Goal: Transaction & Acquisition: Purchase product/service

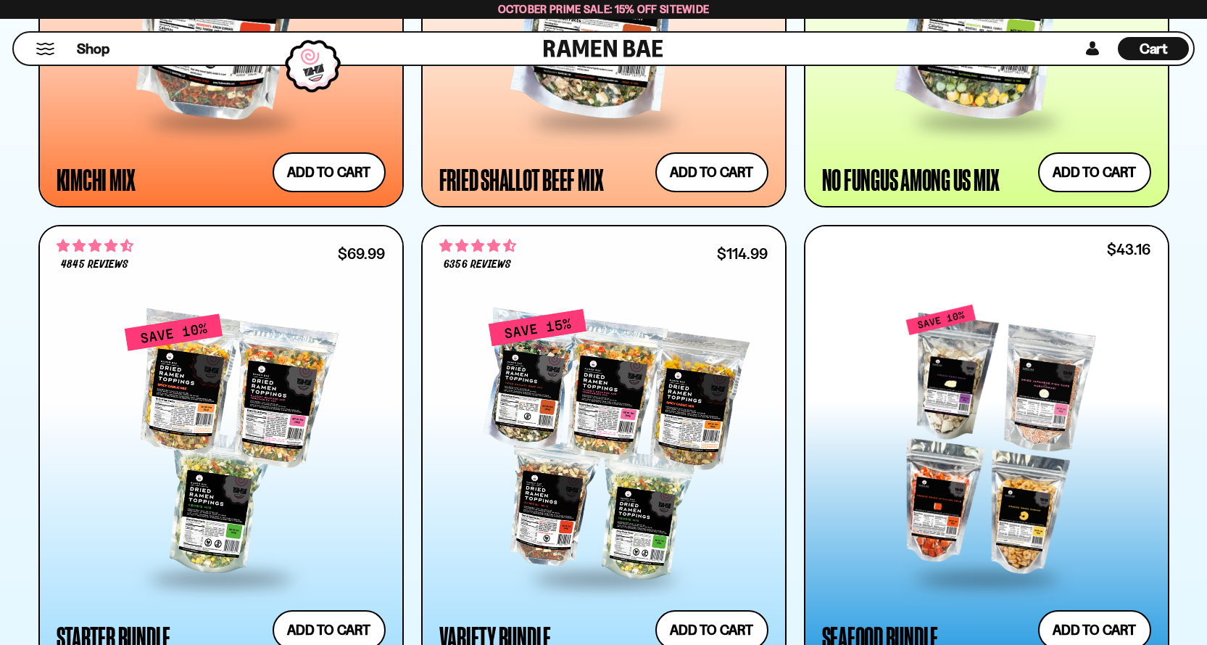
scroll to position [1668, 0]
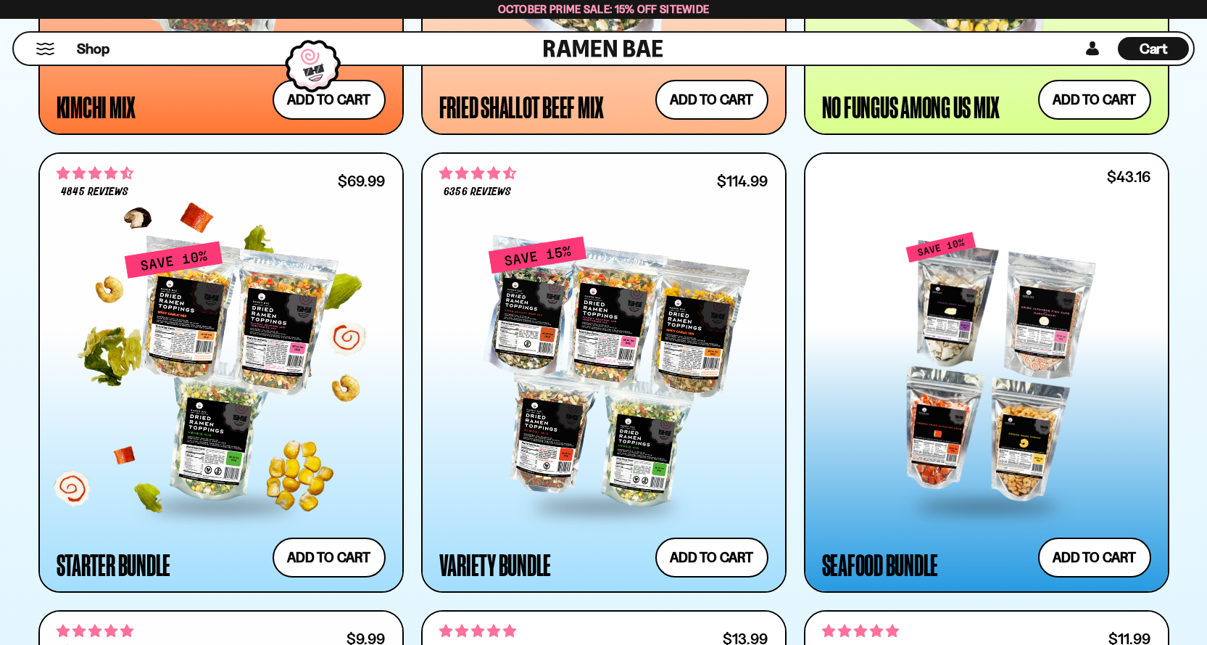
click at [282, 418] on div at bounding box center [221, 372] width 329 height 264
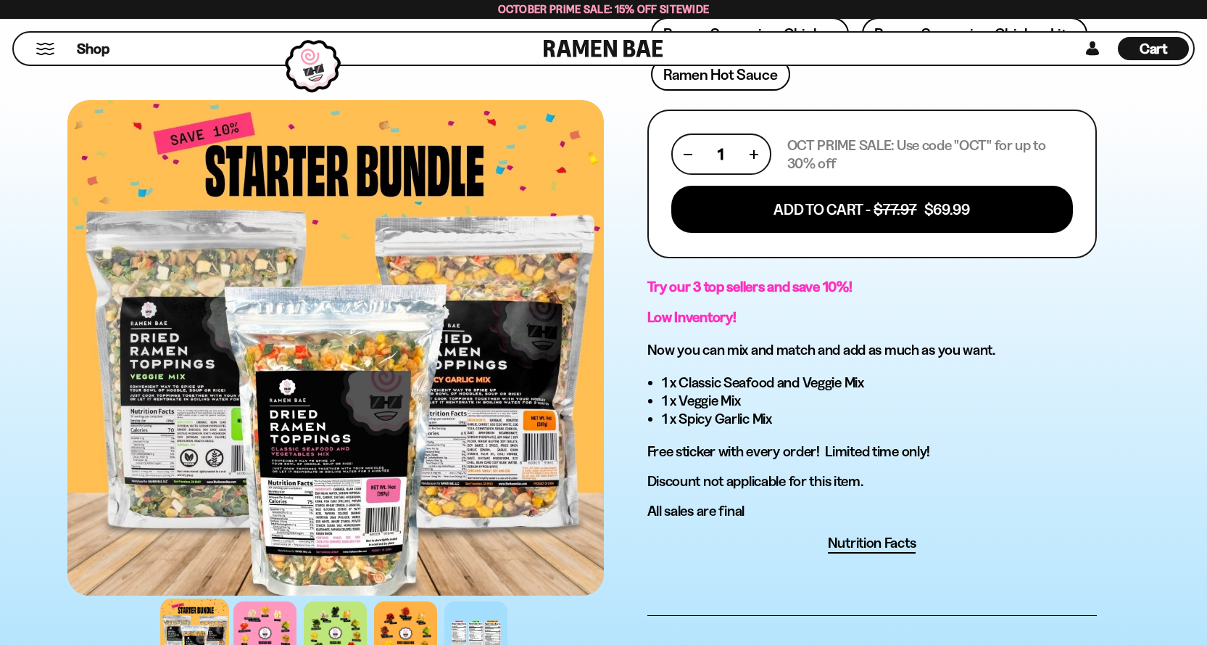
scroll to position [725, 0]
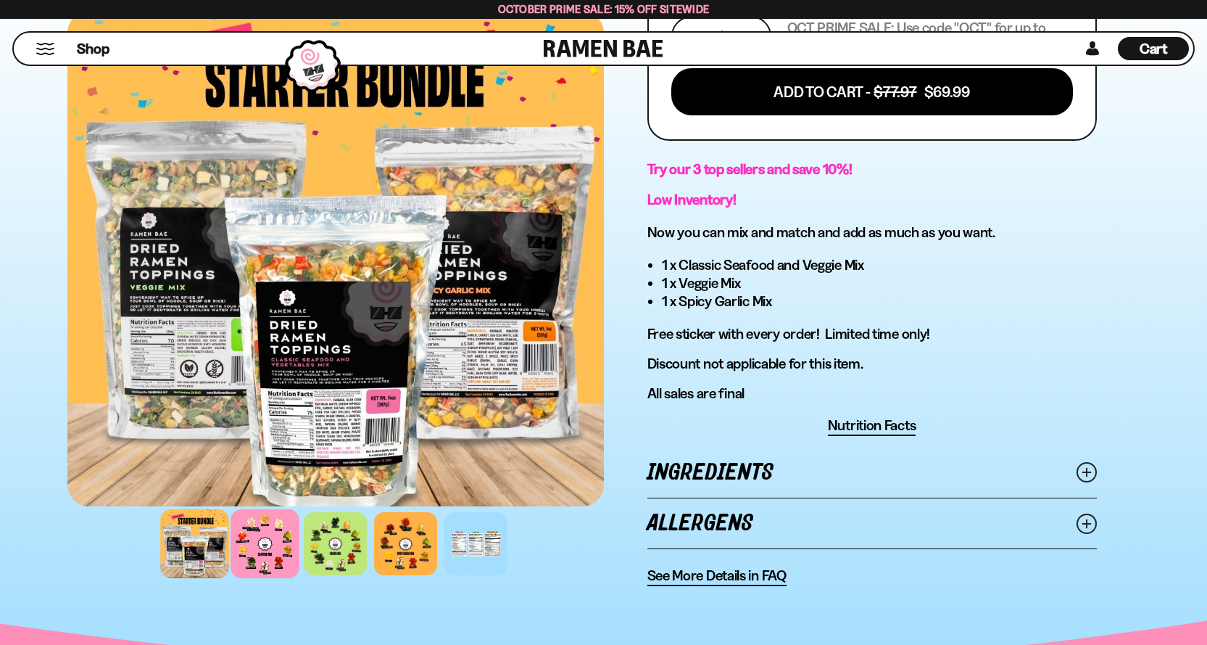
click at [270, 547] on div at bounding box center [265, 543] width 69 height 69
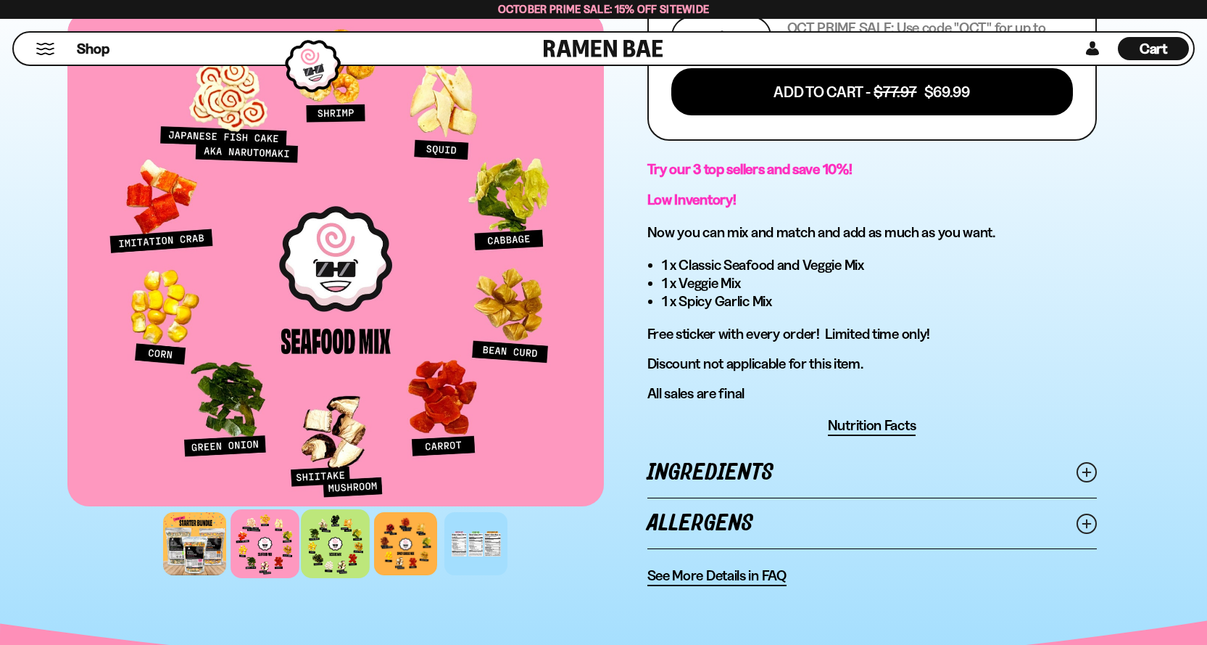
click at [349, 549] on div at bounding box center [335, 543] width 69 height 69
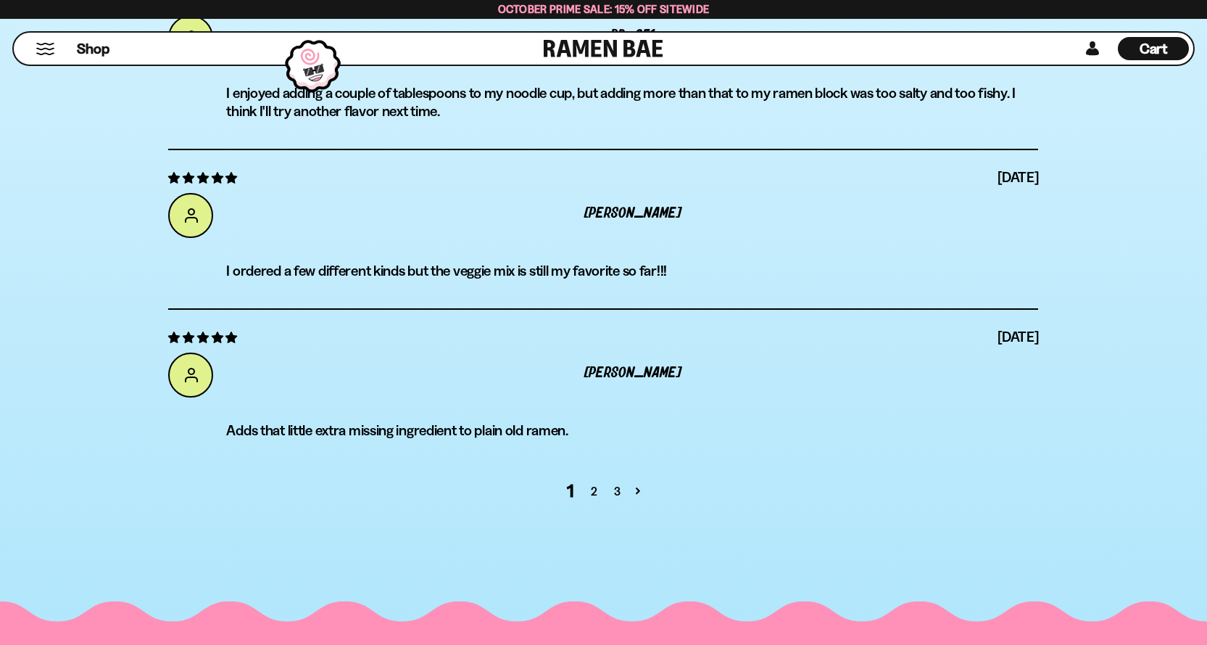
scroll to position [5656, 0]
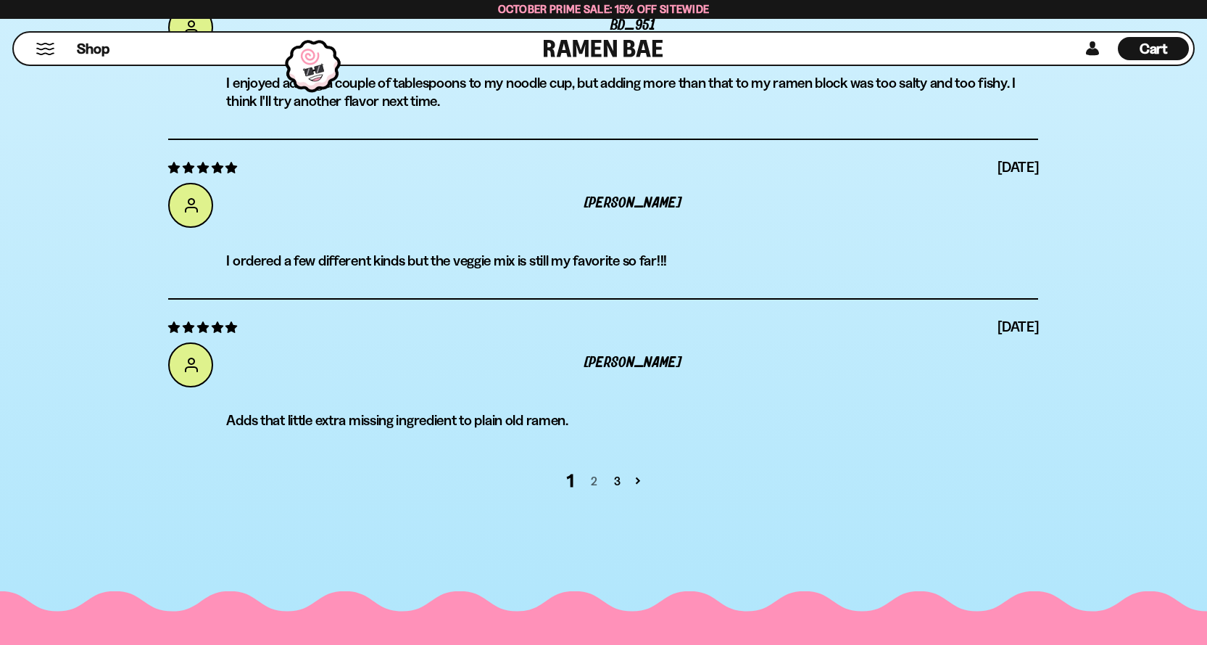
click at [595, 476] on link "2" at bounding box center [593, 480] width 23 height 17
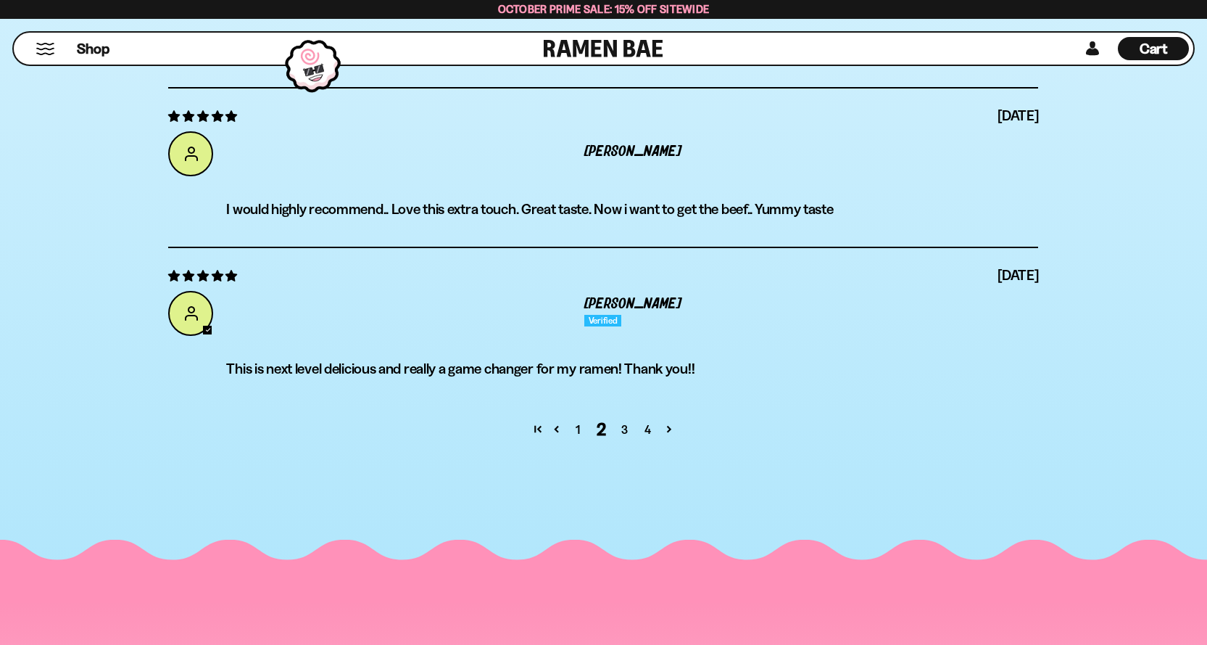
scroll to position [5616, 0]
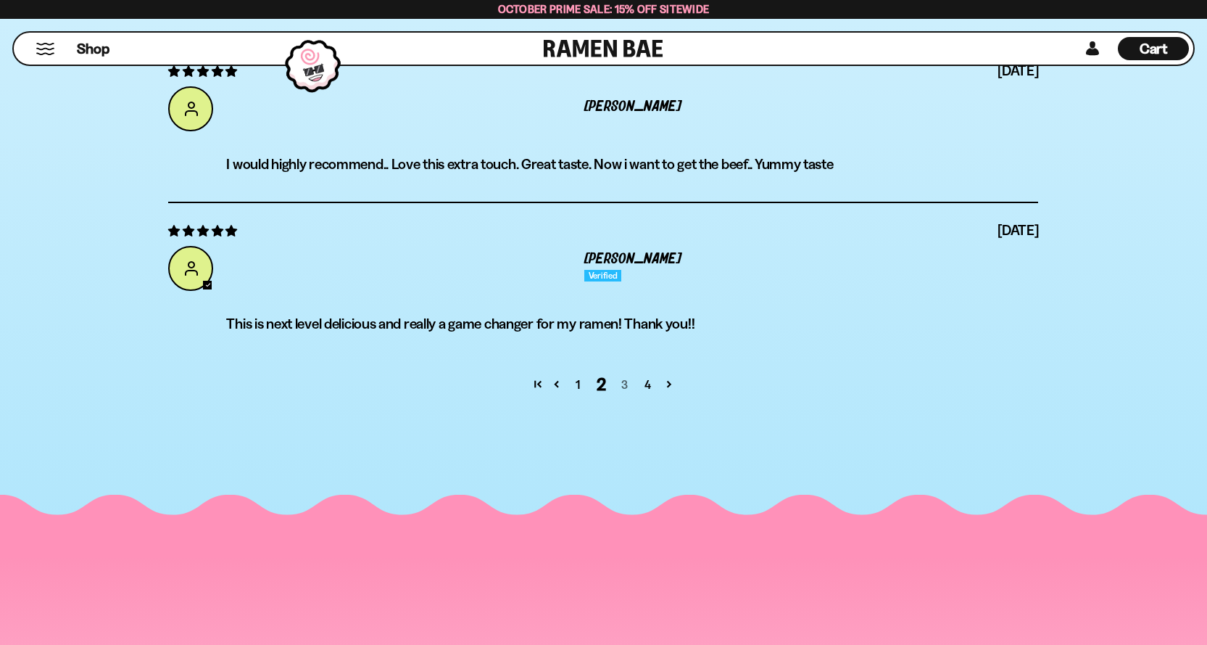
click at [622, 385] on link "3" at bounding box center [624, 384] width 23 height 17
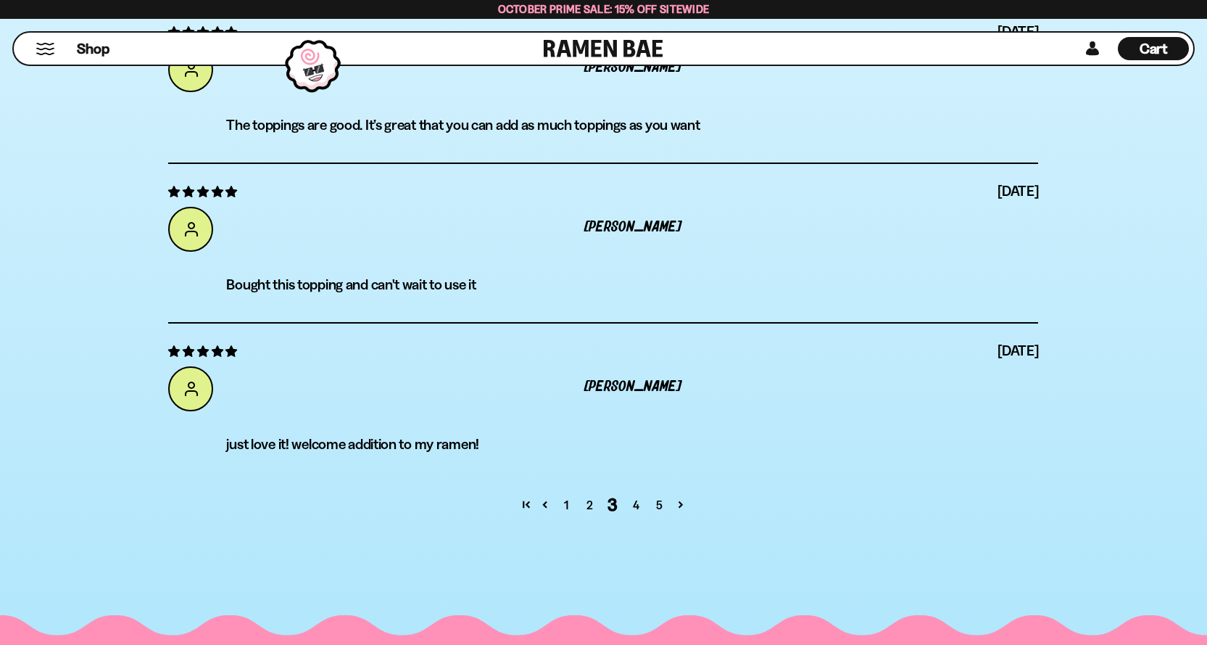
scroll to position [5544, 0]
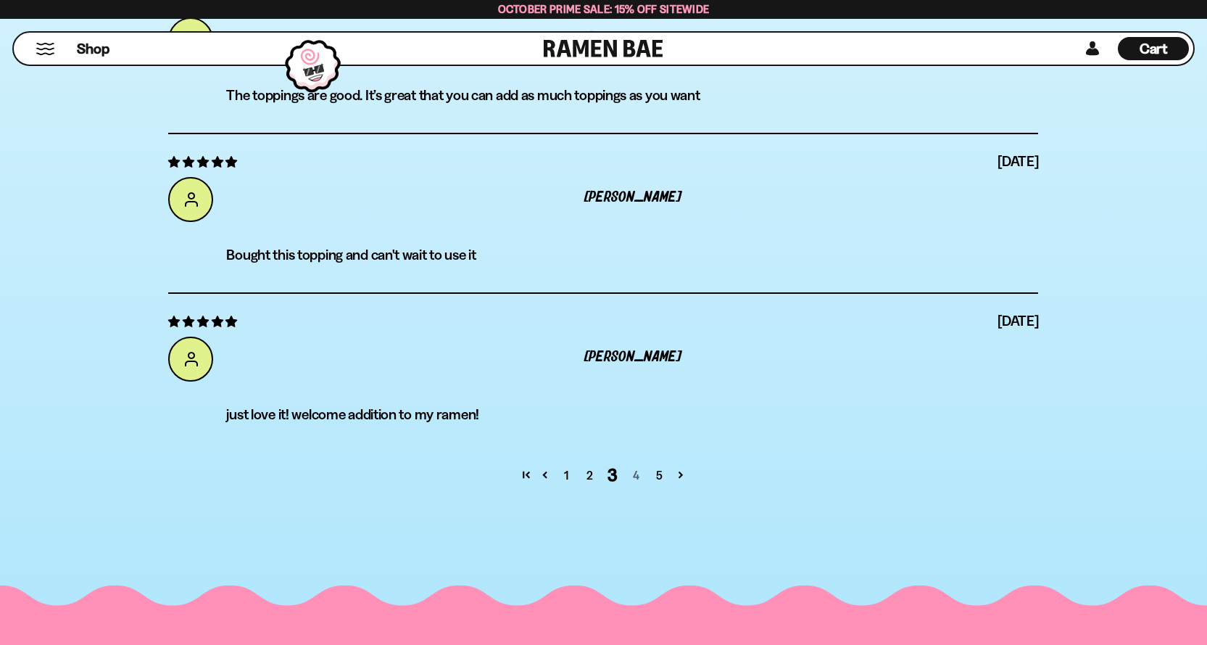
click at [639, 471] on link "4" at bounding box center [636, 474] width 23 height 17
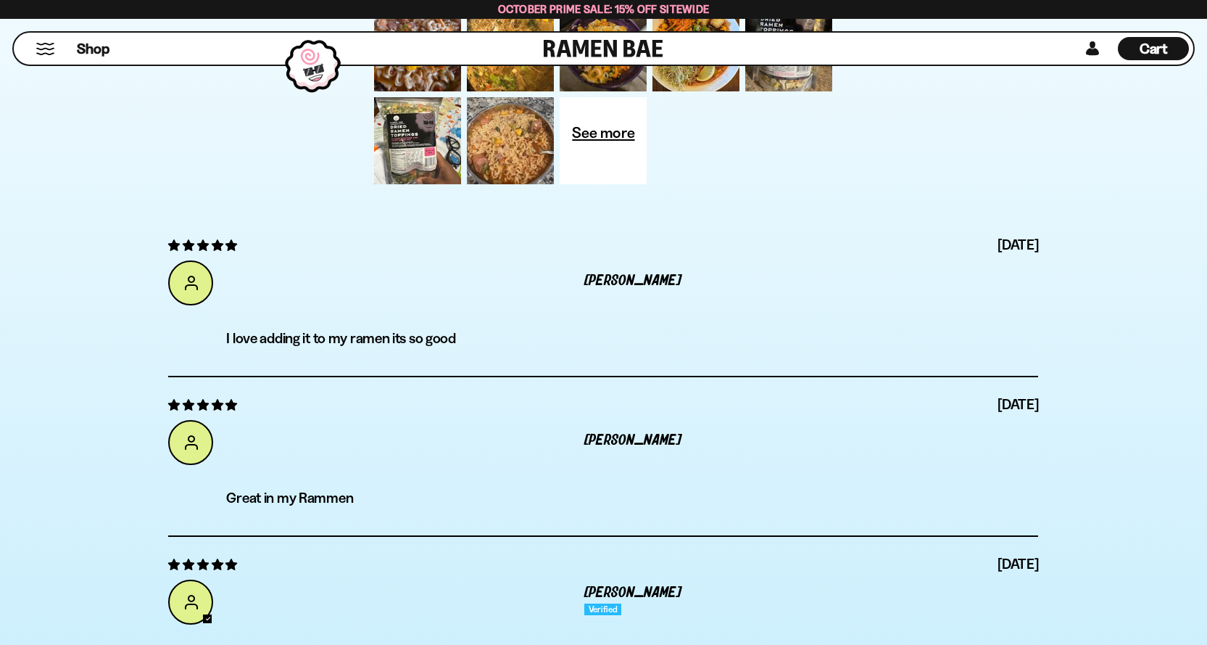
scroll to position [4746, 0]
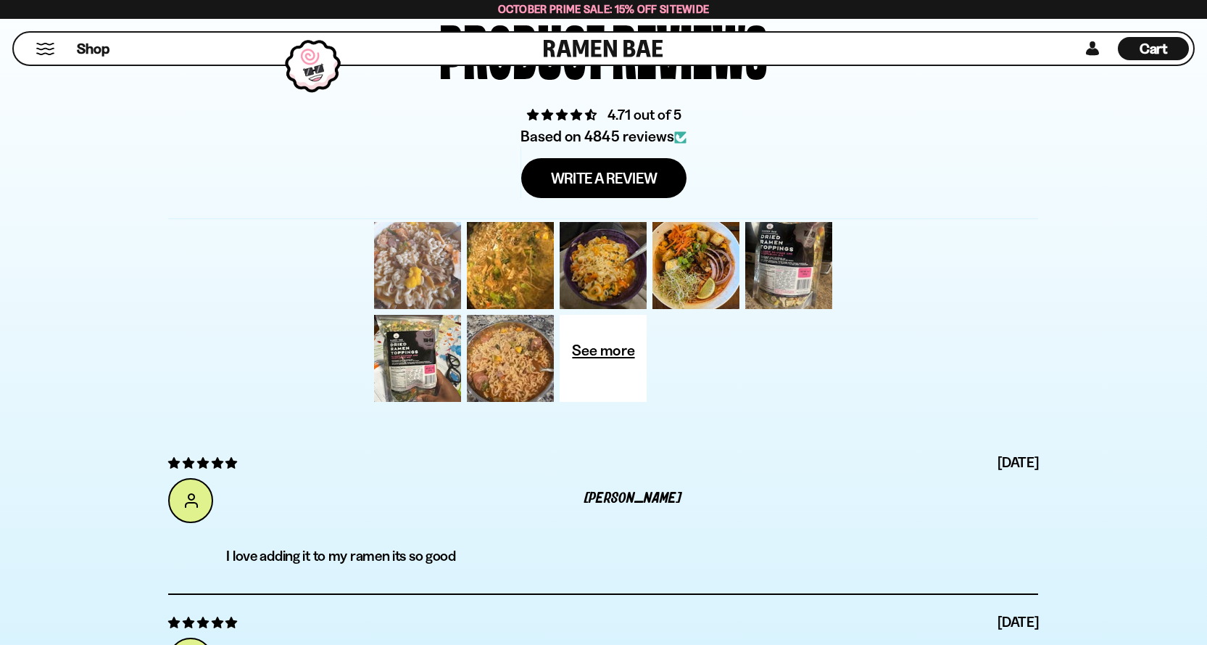
click at [449, 255] on div at bounding box center [417, 265] width 93 height 93
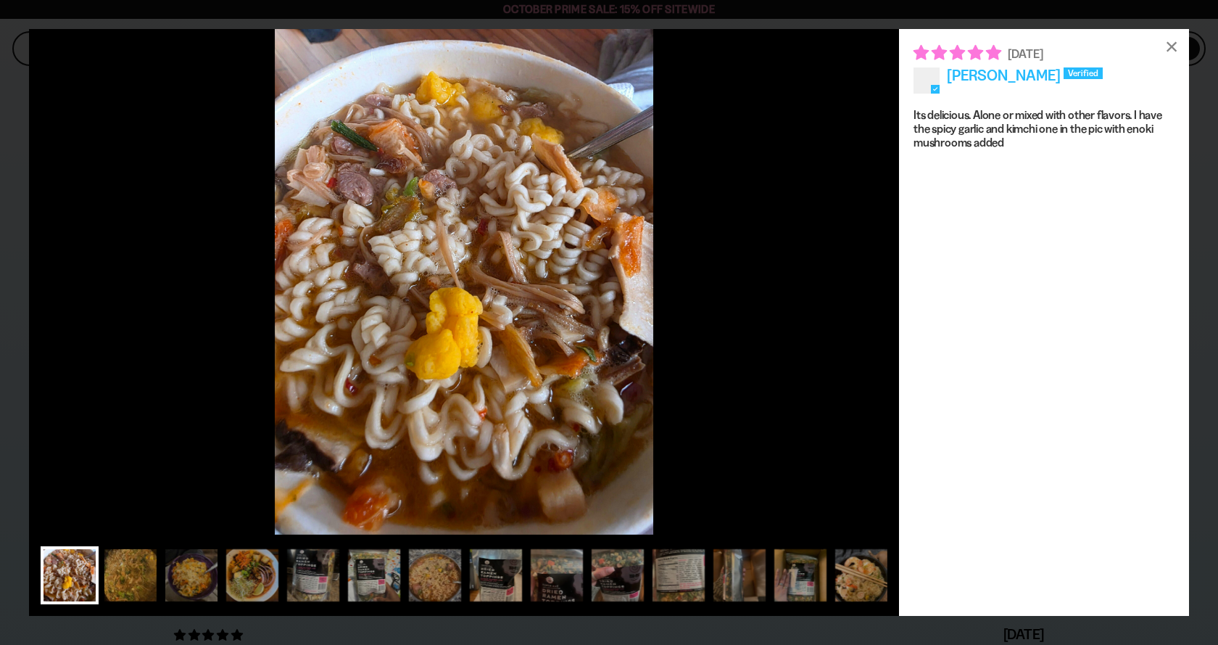
click at [861, 314] on figure at bounding box center [464, 281] width 870 height 505
click at [135, 564] on div at bounding box center [131, 575] width 58 height 58
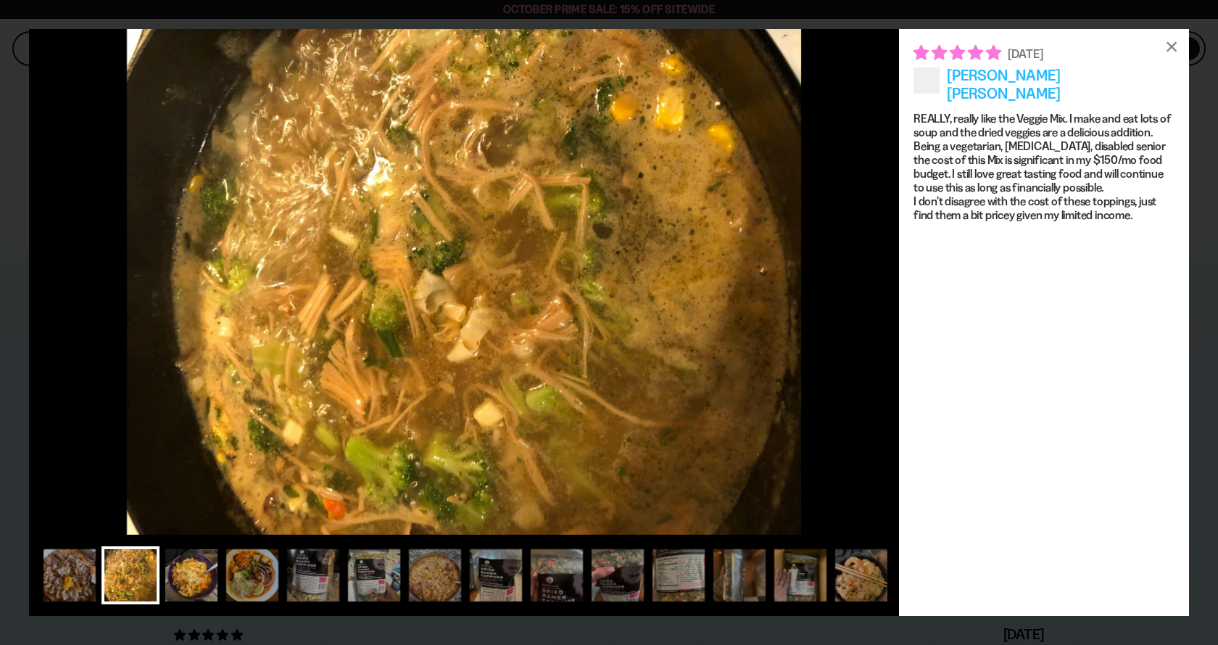
click at [188, 586] on div at bounding box center [191, 575] width 58 height 58
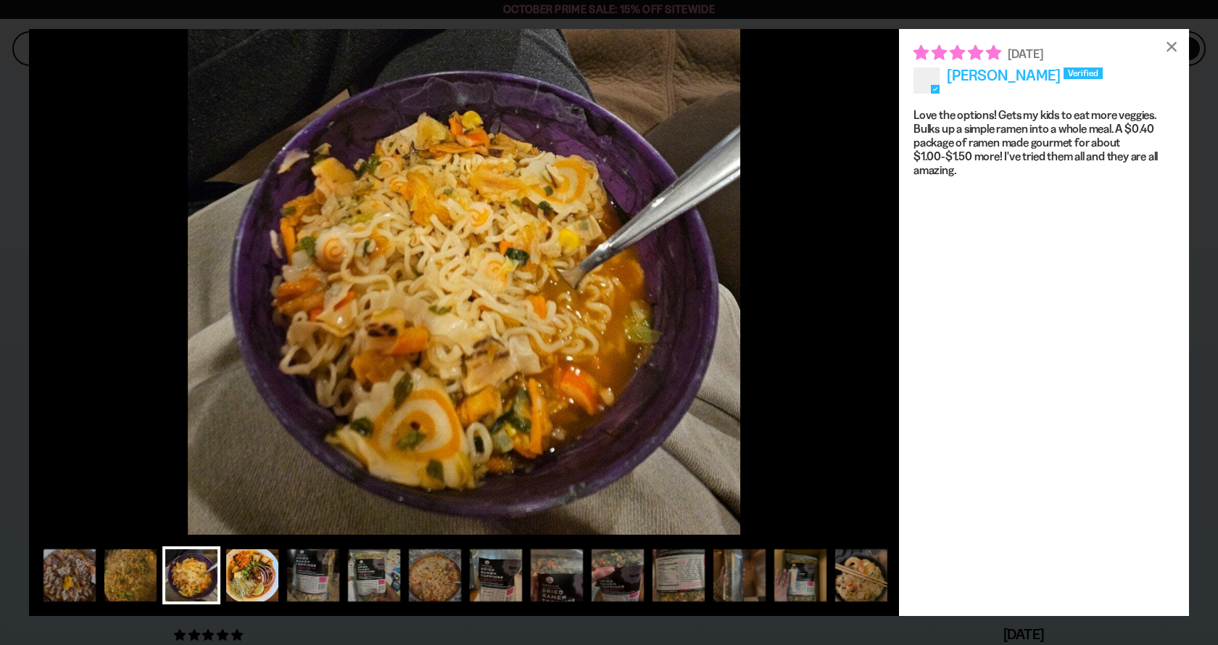
click at [247, 576] on div at bounding box center [252, 575] width 58 height 58
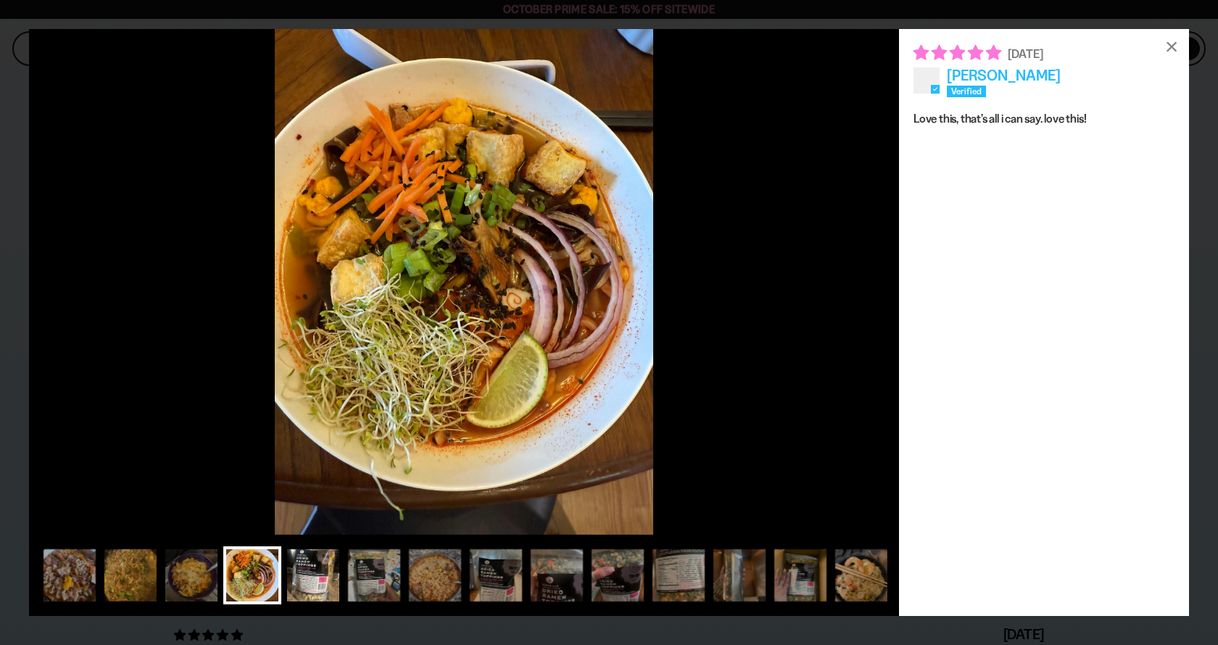
click at [302, 579] on div at bounding box center [313, 575] width 58 height 58
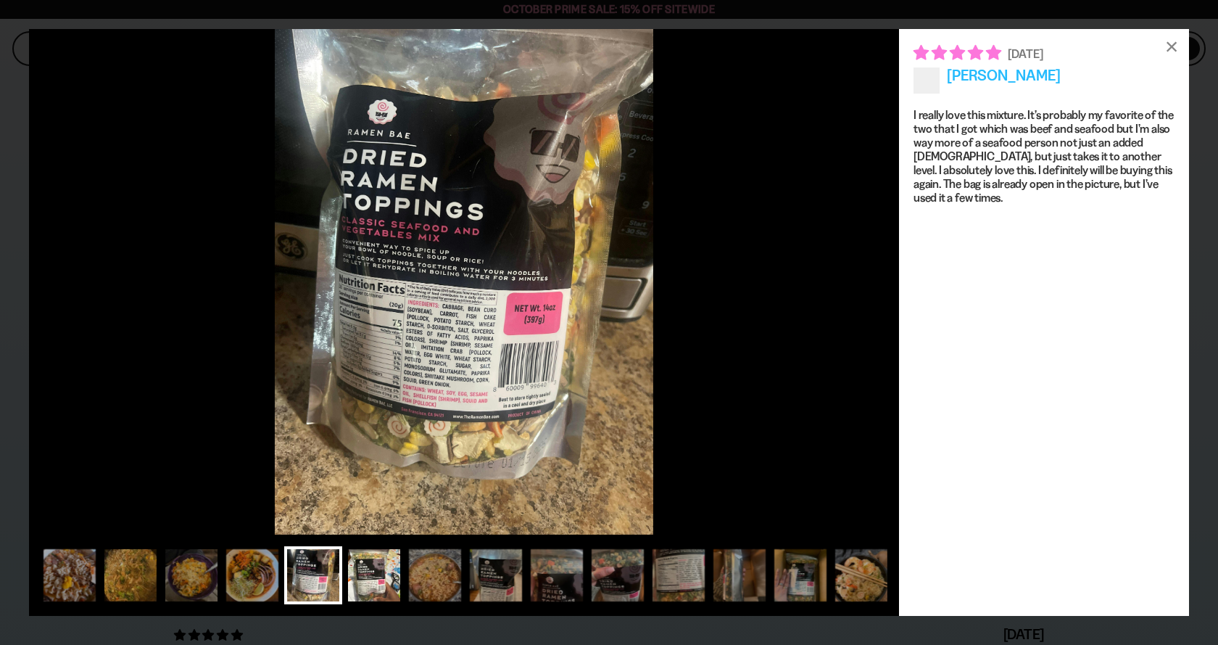
click at [368, 577] on div at bounding box center [374, 575] width 58 height 58
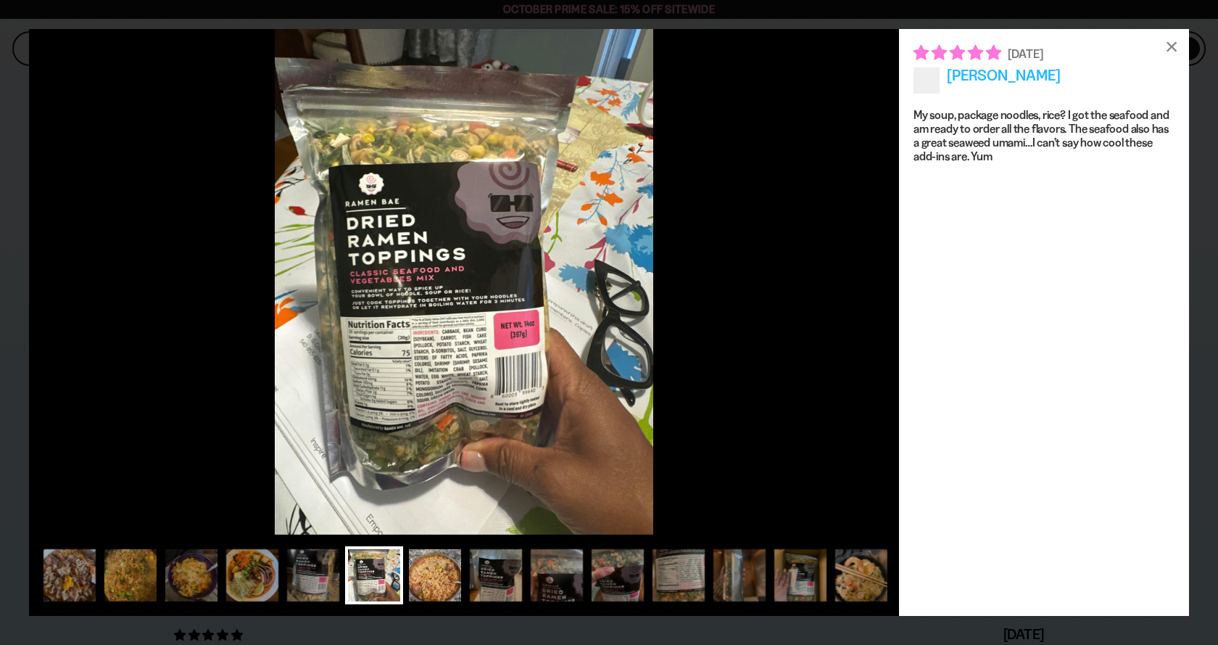
click at [421, 574] on div at bounding box center [435, 575] width 58 height 58
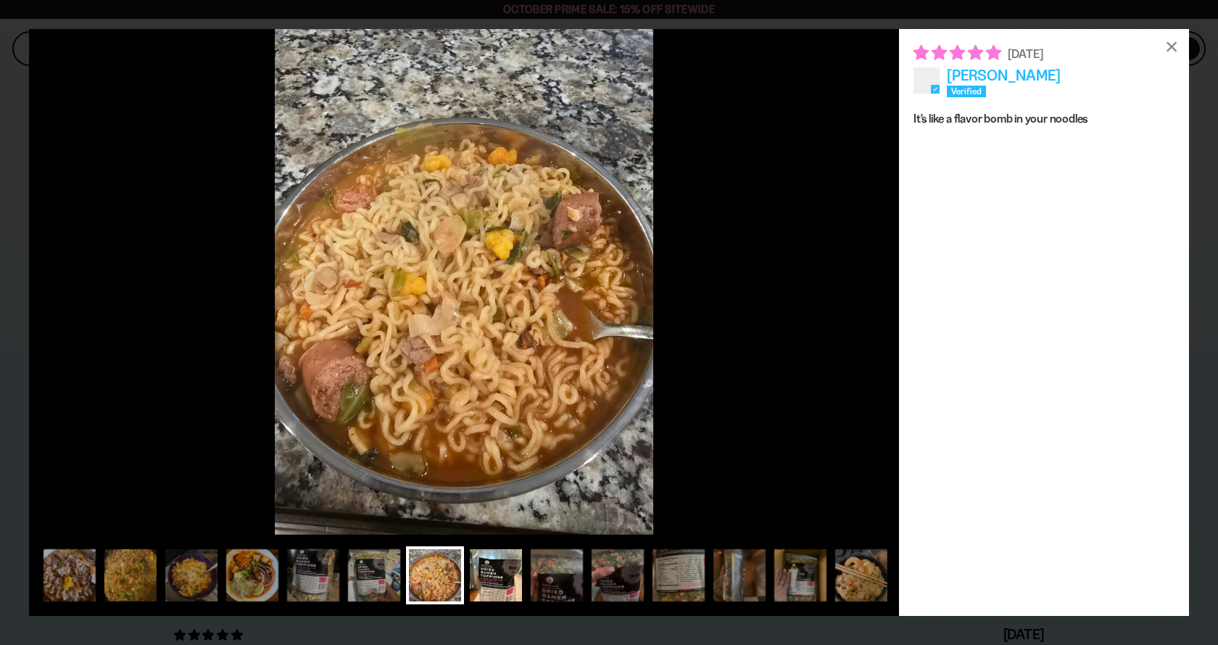
click at [483, 584] on div at bounding box center [496, 575] width 58 height 58
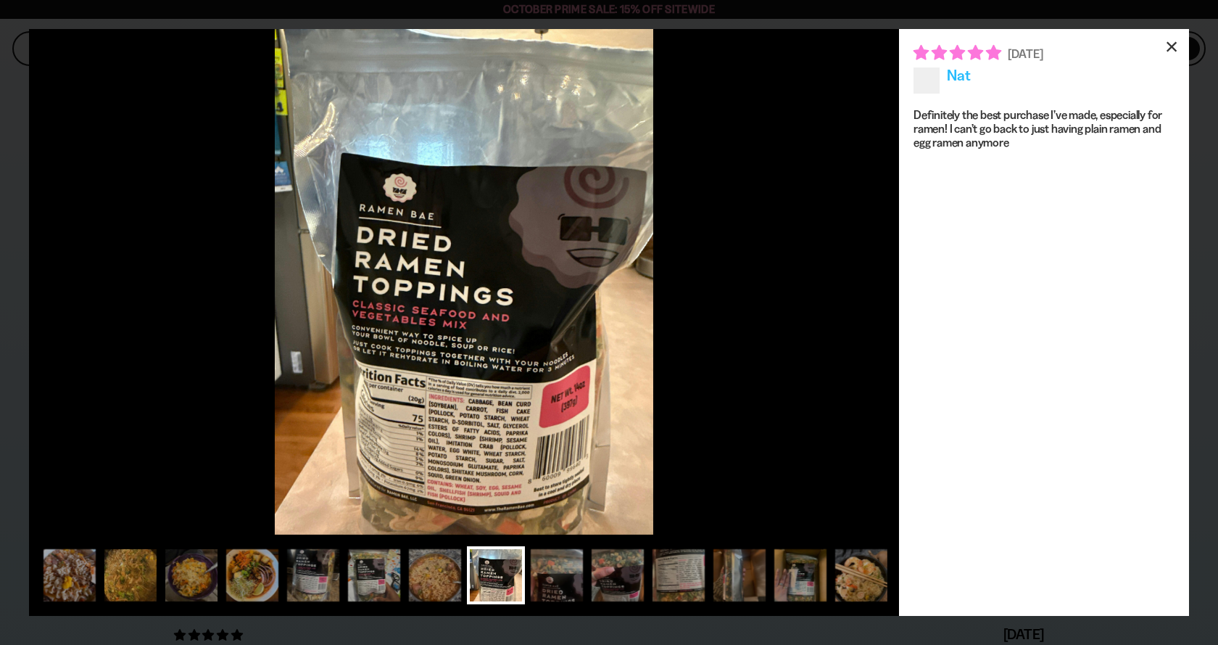
click at [1170, 47] on div "×" at bounding box center [1171, 46] width 35 height 35
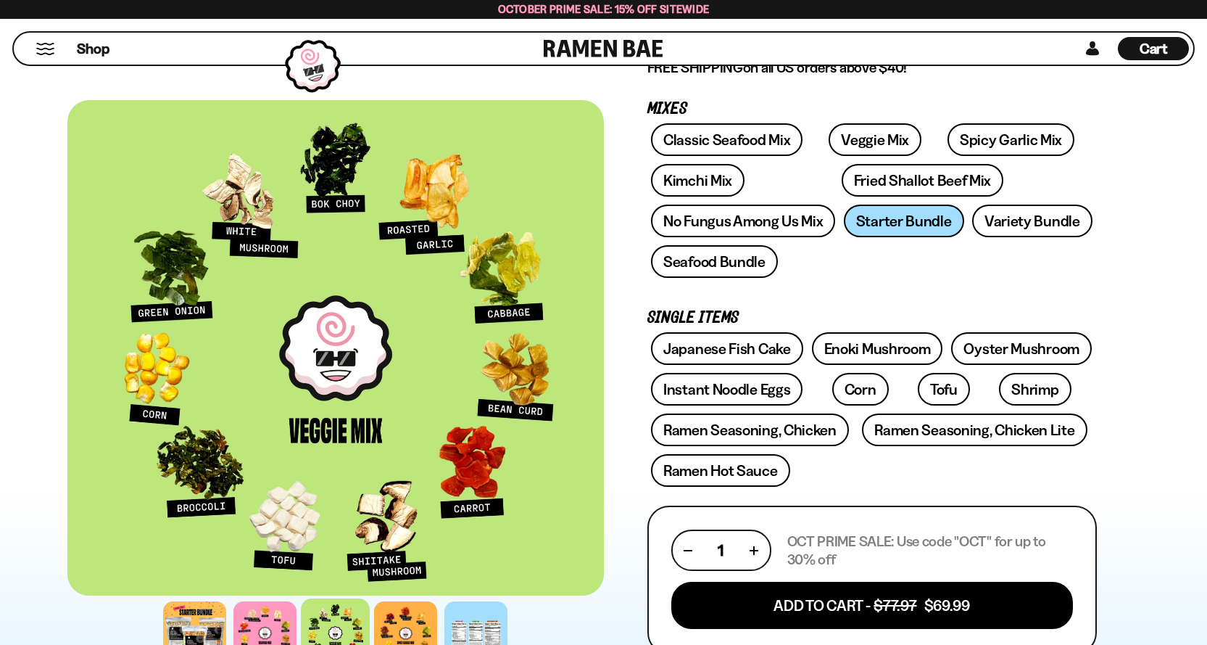
scroll to position [178, 0]
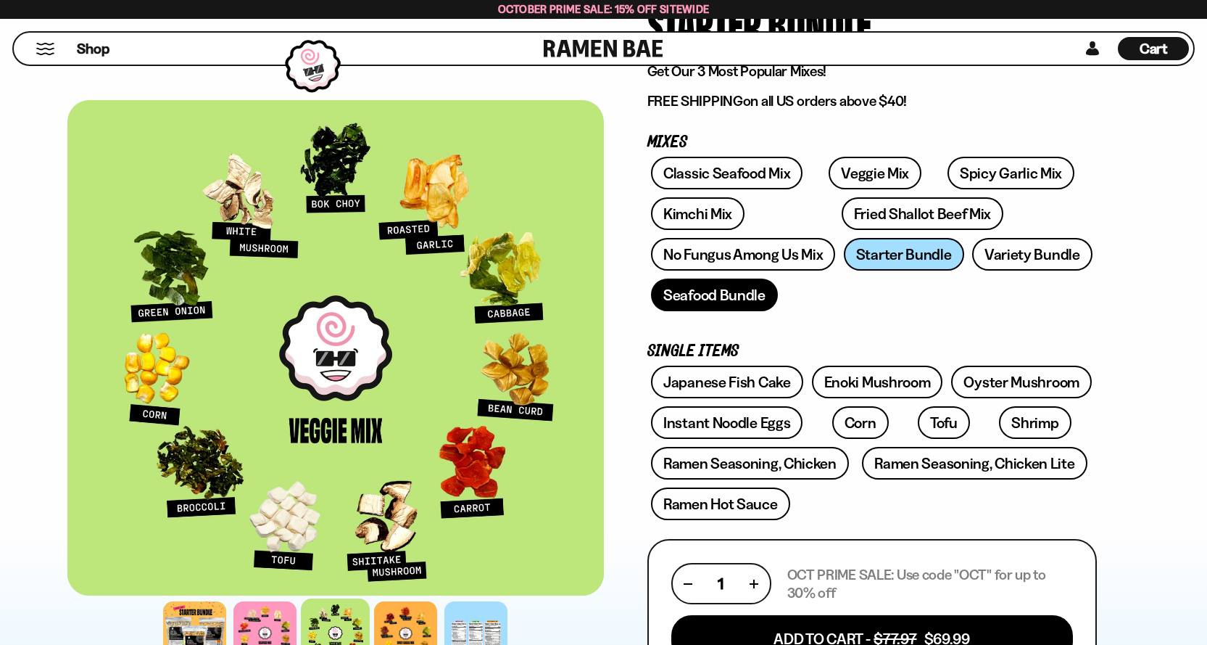
click at [748, 299] on link "Seafood Bundle" at bounding box center [714, 294] width 127 height 33
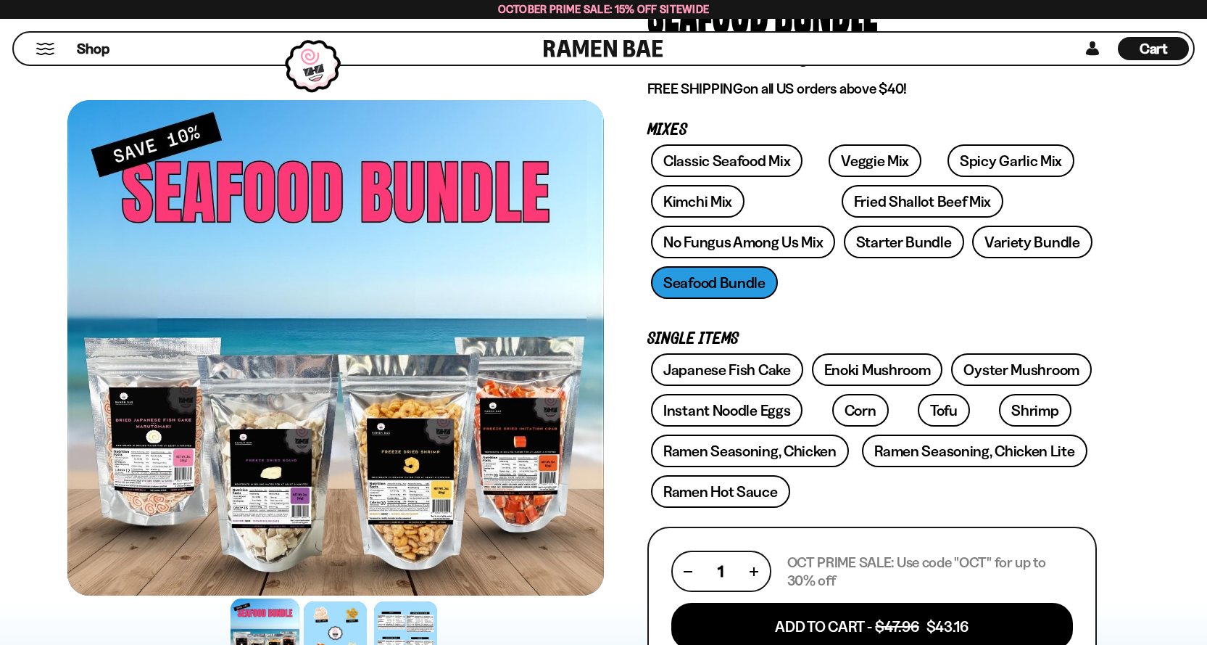
scroll to position [145, 0]
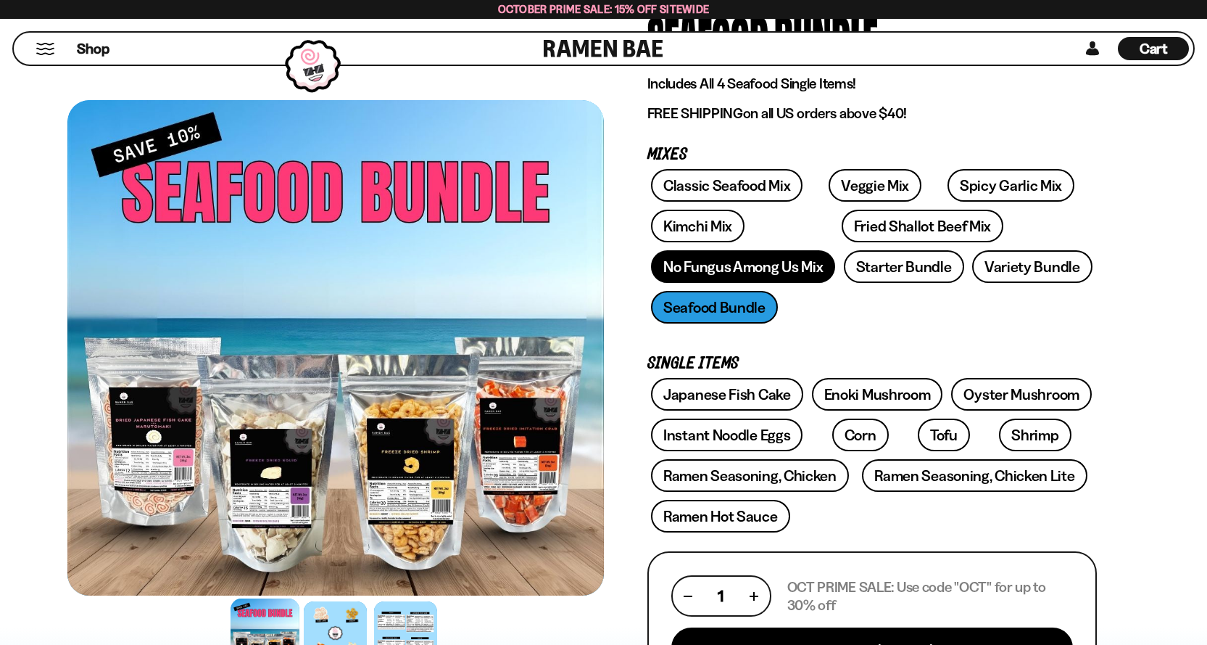
click at [746, 270] on link "No Fungus Among Us Mix" at bounding box center [743, 266] width 184 height 33
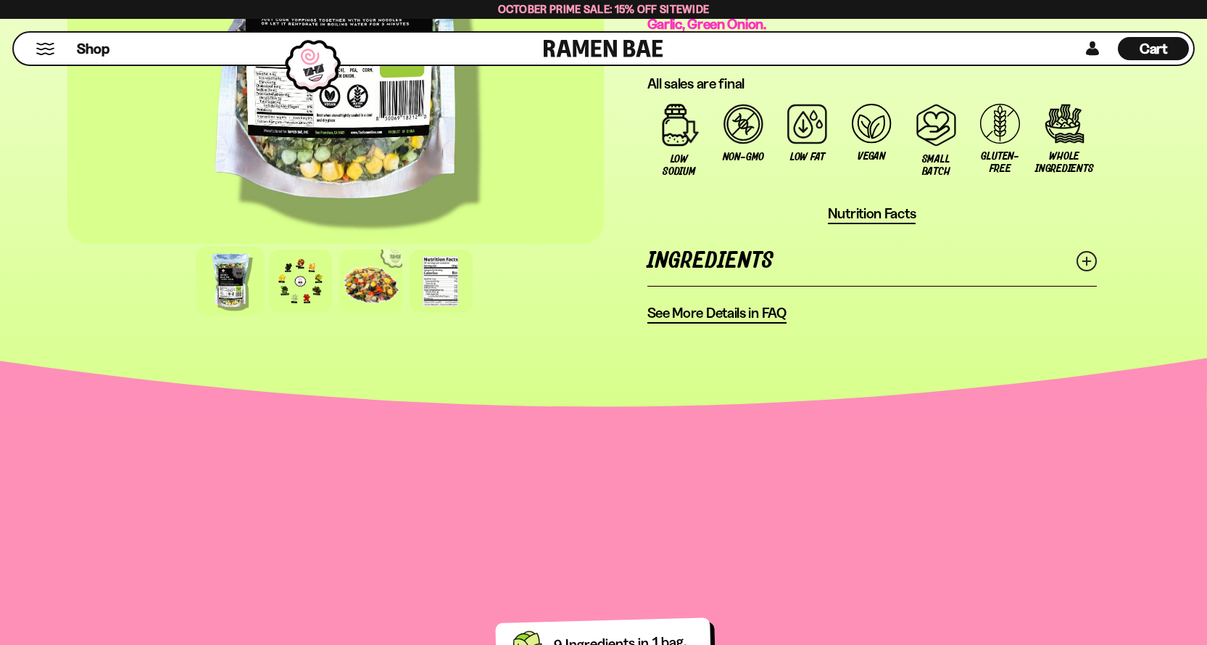
scroll to position [1160, 0]
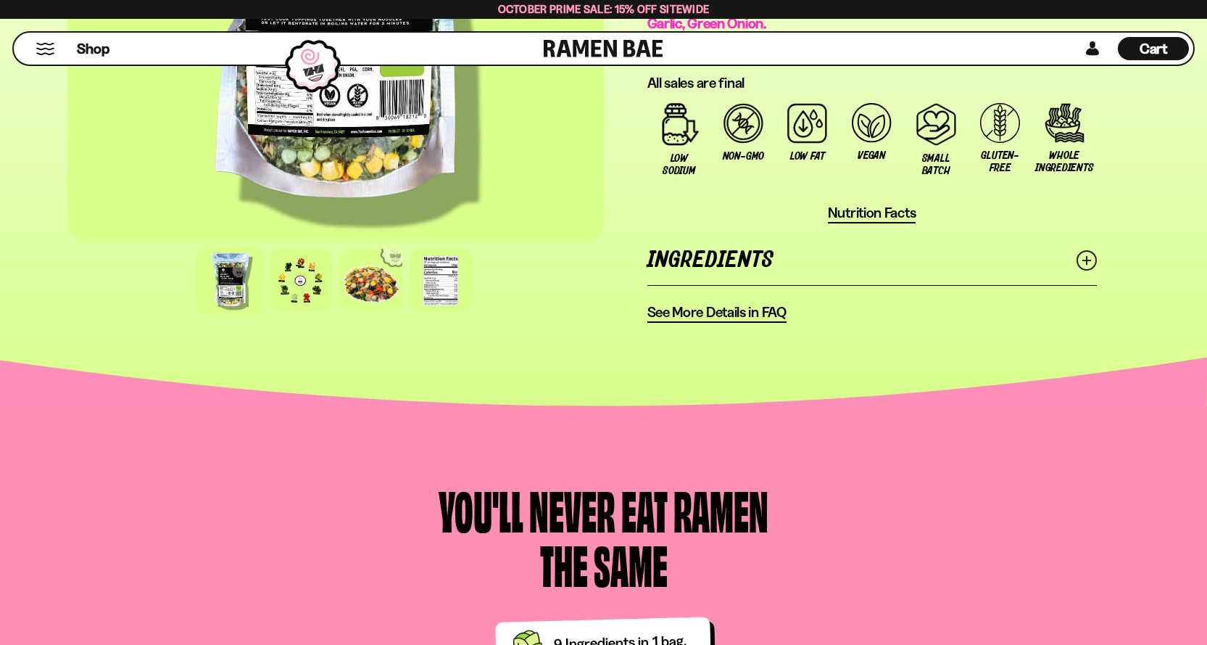
click at [1087, 265] on icon at bounding box center [1087, 260] width 20 height 20
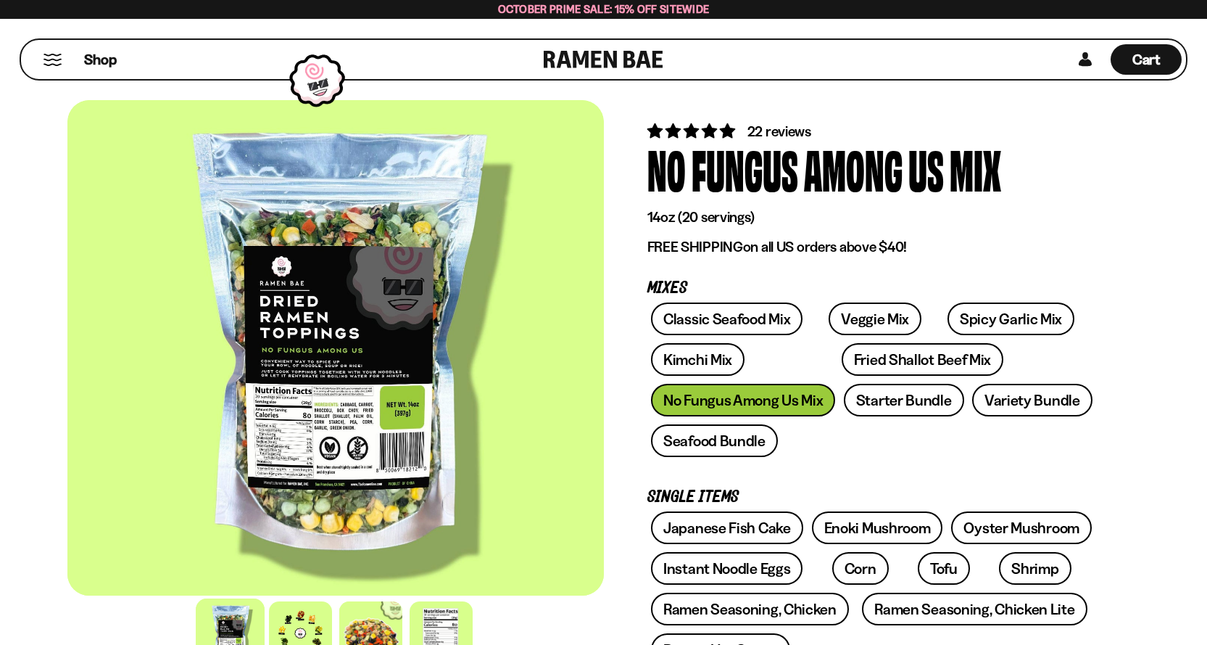
scroll to position [0, 0]
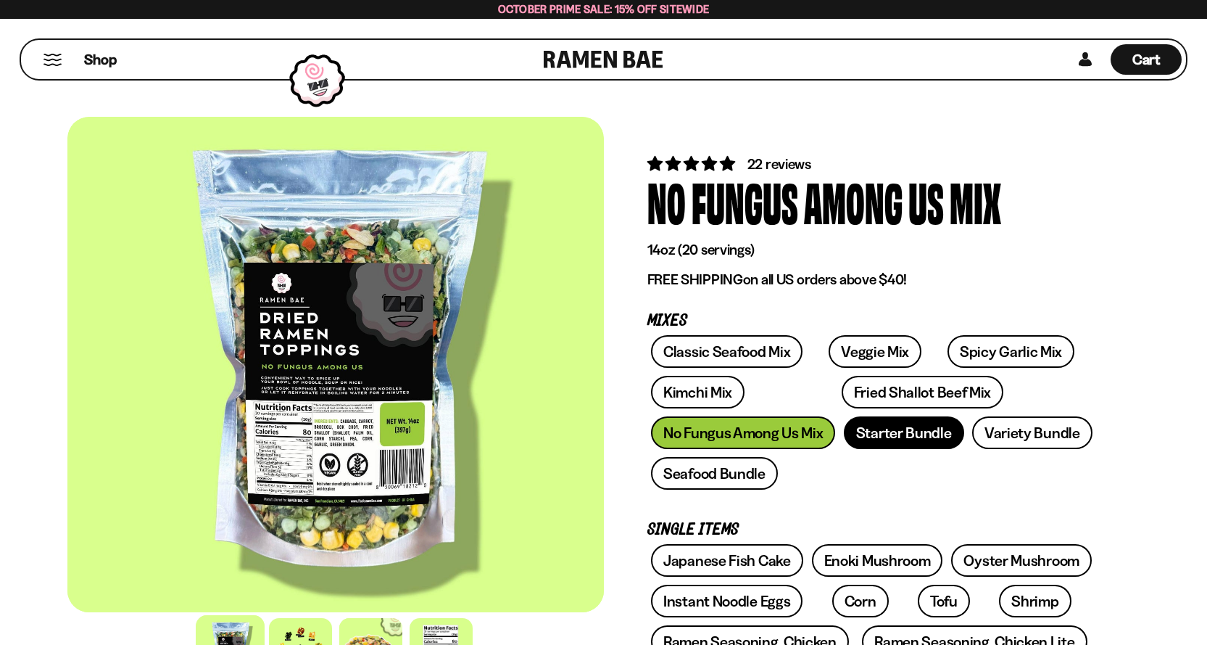
click at [896, 430] on link "Starter Bundle" at bounding box center [904, 432] width 120 height 33
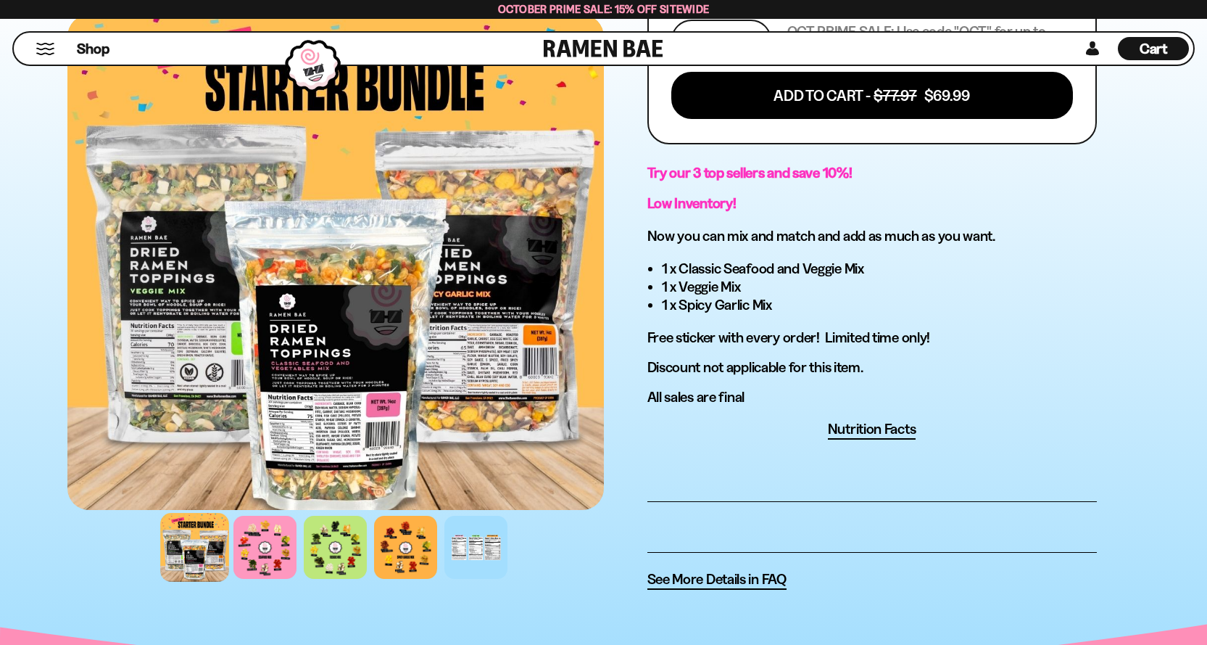
scroll to position [725, 0]
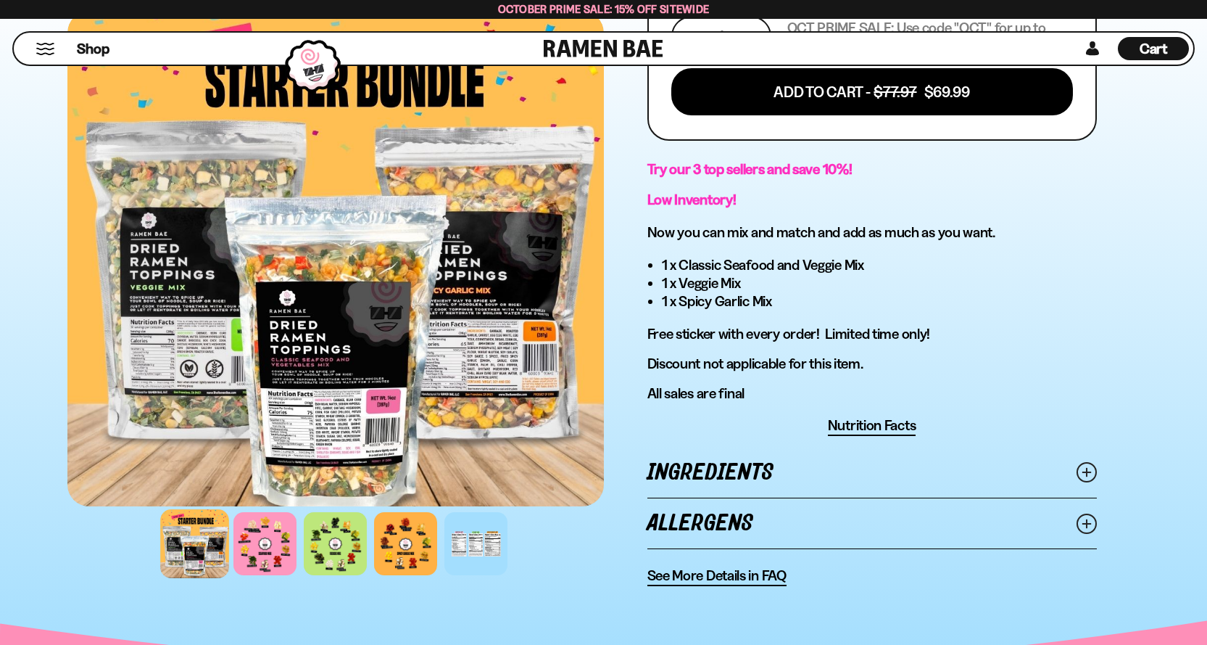
click at [1081, 471] on icon at bounding box center [1087, 472] width 20 height 20
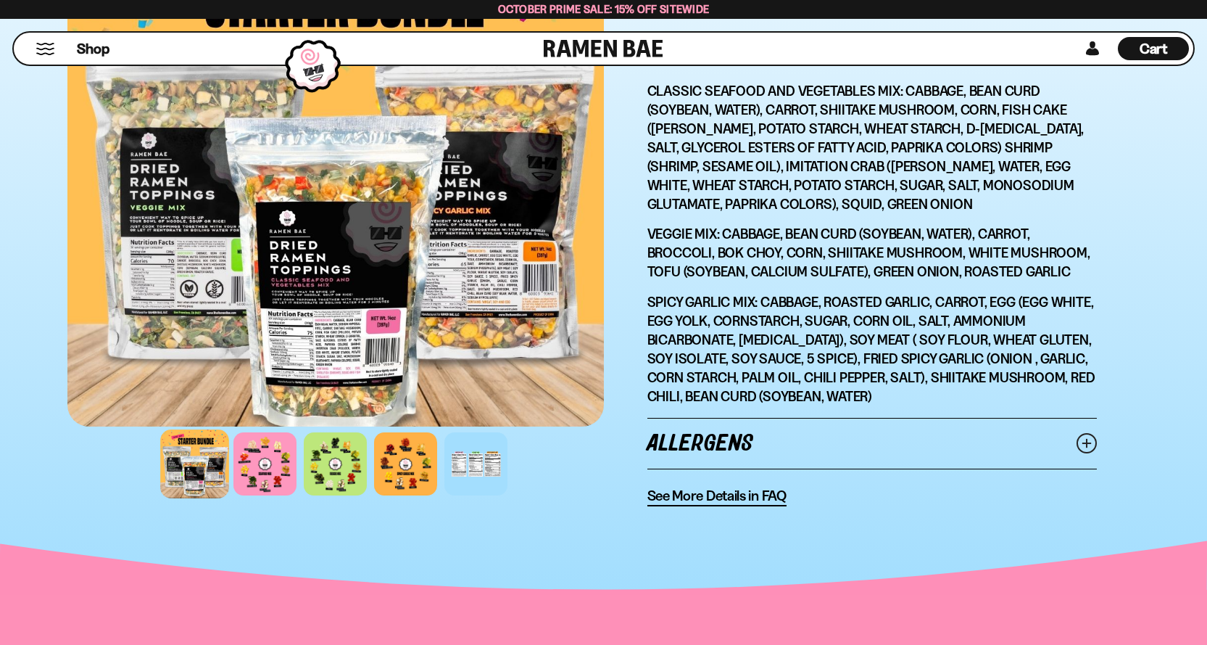
scroll to position [1233, 0]
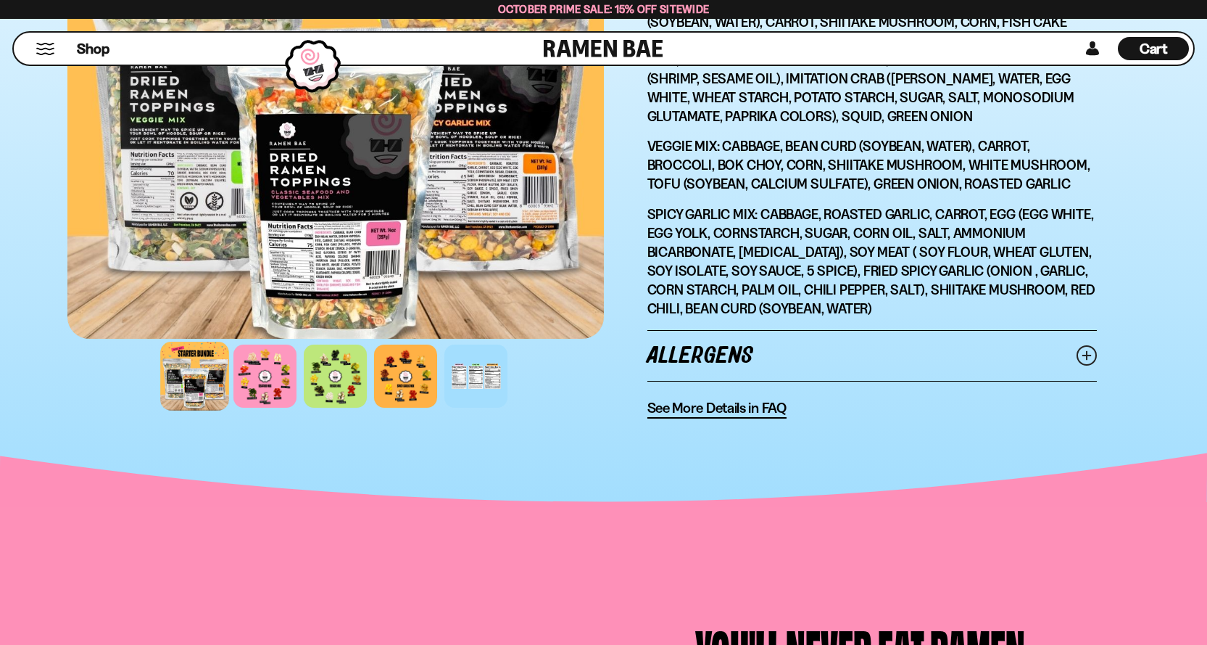
click at [1088, 355] on icon at bounding box center [1087, 355] width 20 height 20
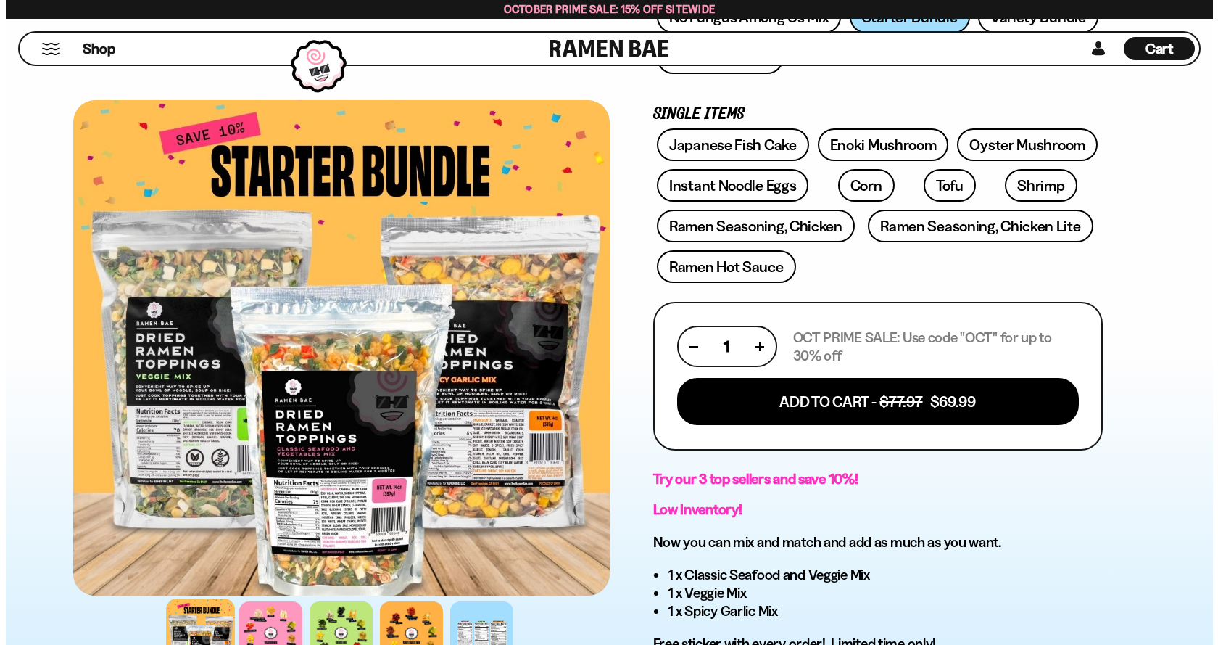
scroll to position [435, 0]
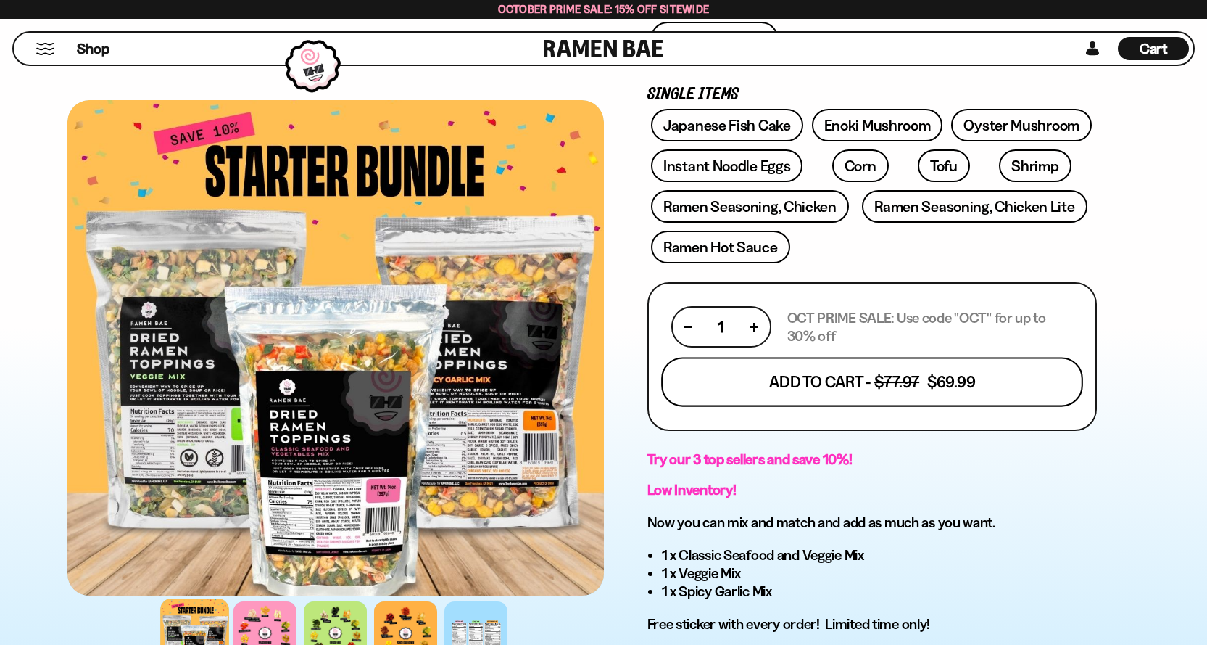
click at [880, 387] on button "Add To Cart - $77.97 $69.99" at bounding box center [872, 381] width 422 height 49
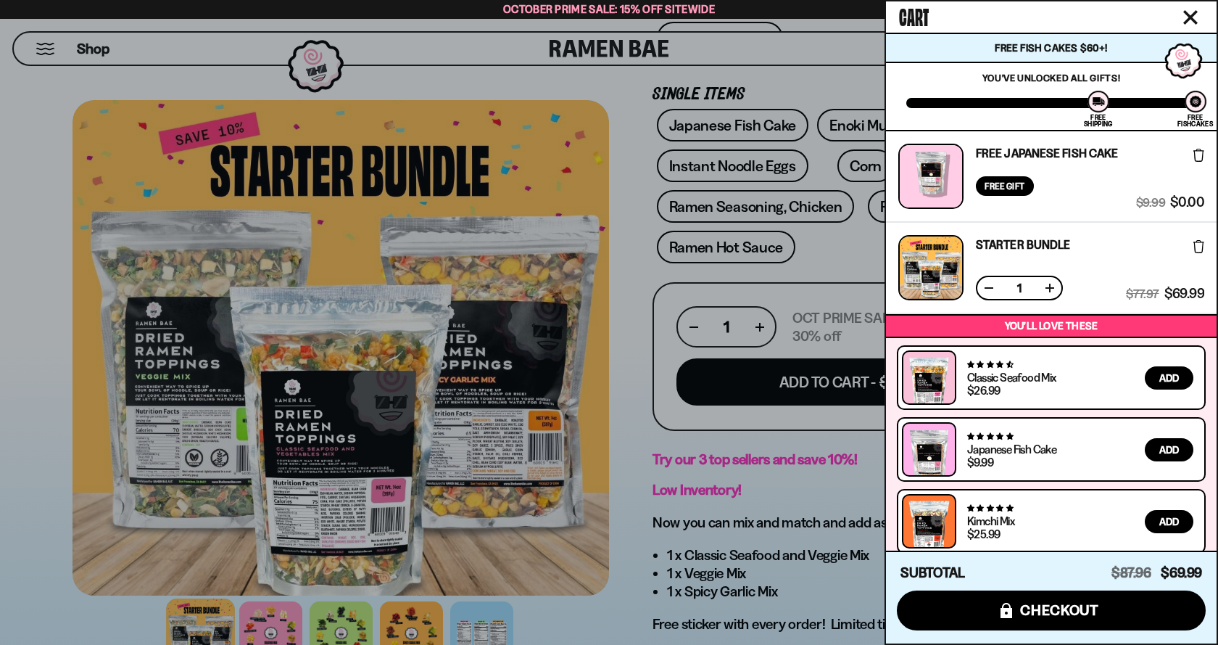
scroll to position [13, 0]
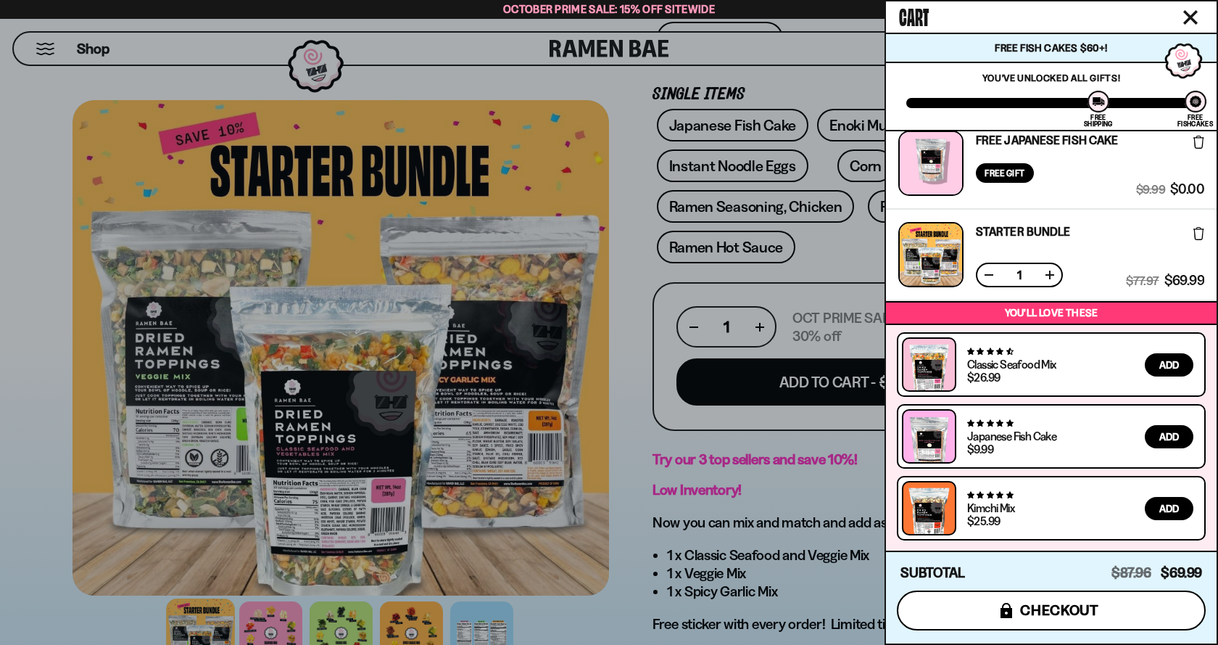
click at [1020, 611] on span "checkout" at bounding box center [1059, 610] width 79 height 16
